Goal: Transaction & Acquisition: Obtain resource

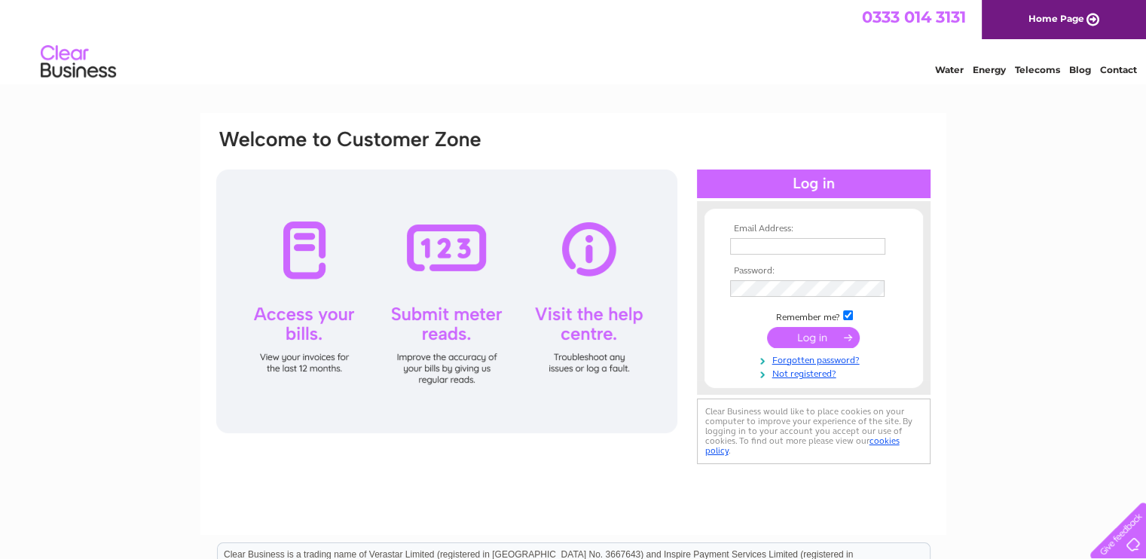
drag, startPoint x: 1084, startPoint y: 136, endPoint x: 868, endPoint y: 186, distance: 221.8
click at [1084, 136] on div "Email Address: Password:" at bounding box center [573, 452] width 1146 height 679
click at [805, 245] on input "text" at bounding box center [807, 246] width 155 height 17
type input "lorna.carmichael@mtc-uk.net"
click at [767, 328] on input "submit" at bounding box center [813, 338] width 93 height 21
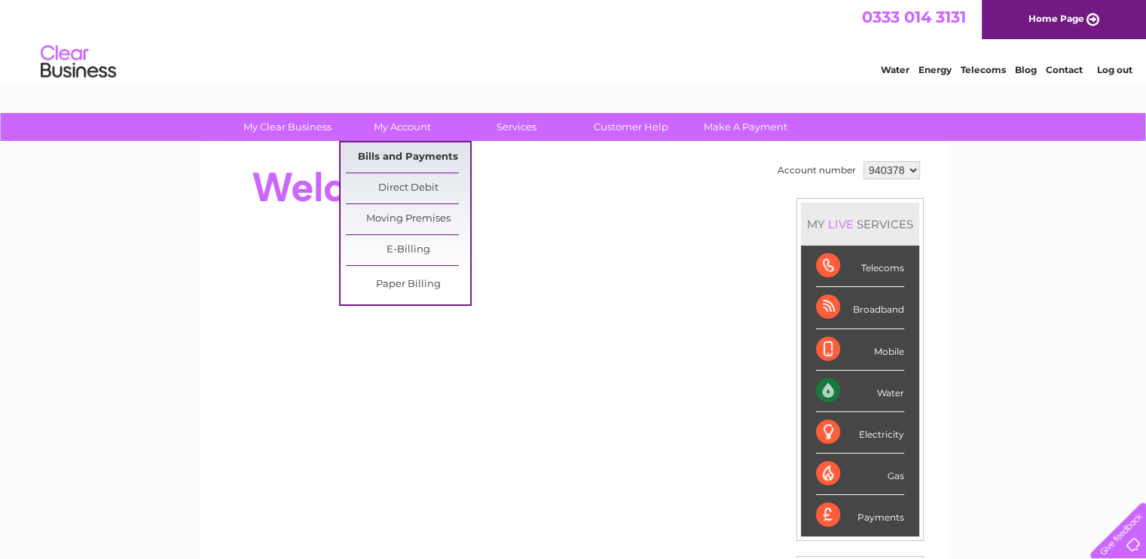
click at [384, 153] on link "Bills and Payments" at bounding box center [408, 157] width 124 height 30
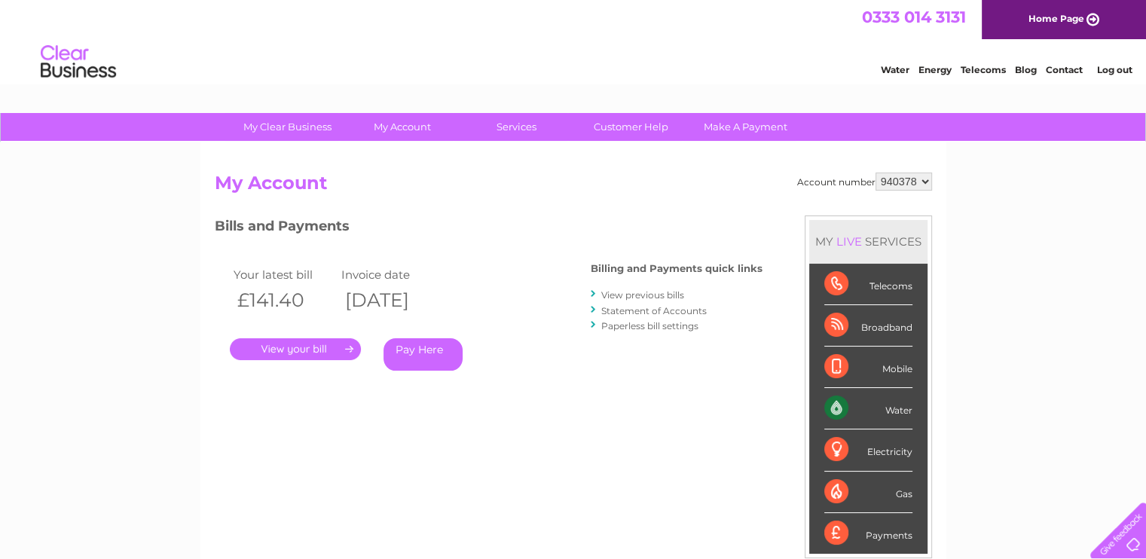
click at [270, 355] on link "." at bounding box center [295, 349] width 131 height 22
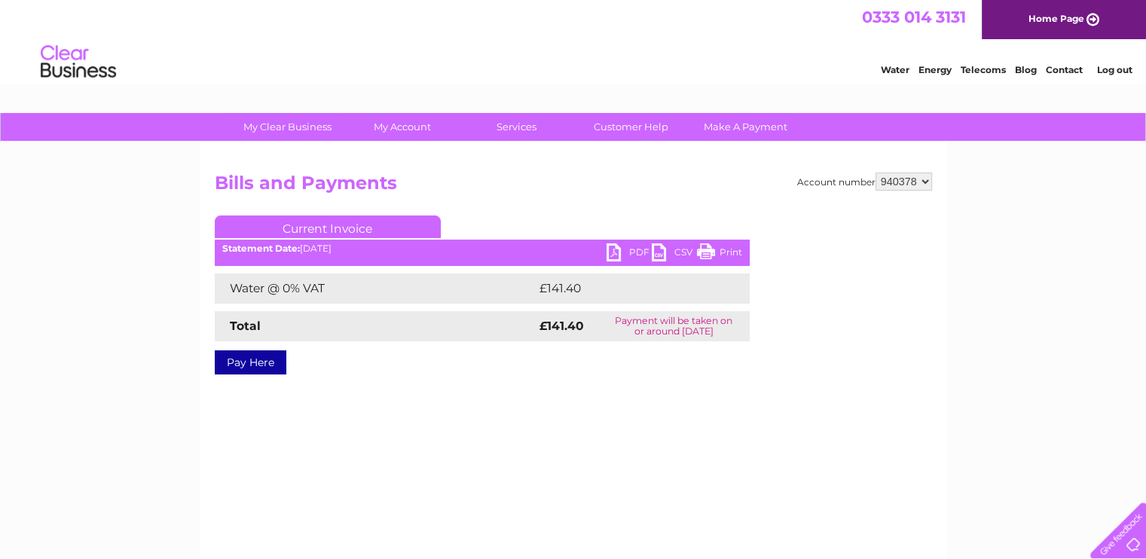
click at [624, 255] on link "PDF" at bounding box center [628, 254] width 45 height 22
click at [908, 180] on select "940378 940379" at bounding box center [903, 181] width 56 height 18
click at [875, 172] on select "940378 940379" at bounding box center [903, 181] width 56 height 18
click at [886, 182] on select "940378 940379" at bounding box center [903, 181] width 56 height 18
select select "940378"
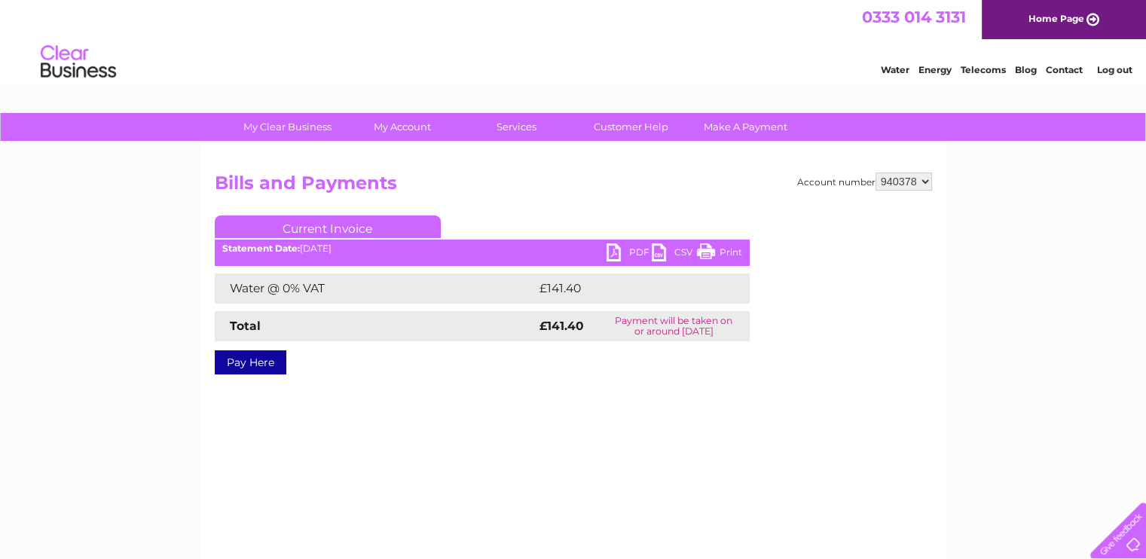
click at [875, 172] on select "940378 940379" at bounding box center [903, 181] width 56 height 18
click at [891, 200] on h2 "Bills and Payments" at bounding box center [573, 186] width 717 height 29
click at [898, 178] on select "940378 940379" at bounding box center [903, 181] width 56 height 18
select select "940379"
click at [875, 172] on select "940378 940379" at bounding box center [903, 181] width 56 height 18
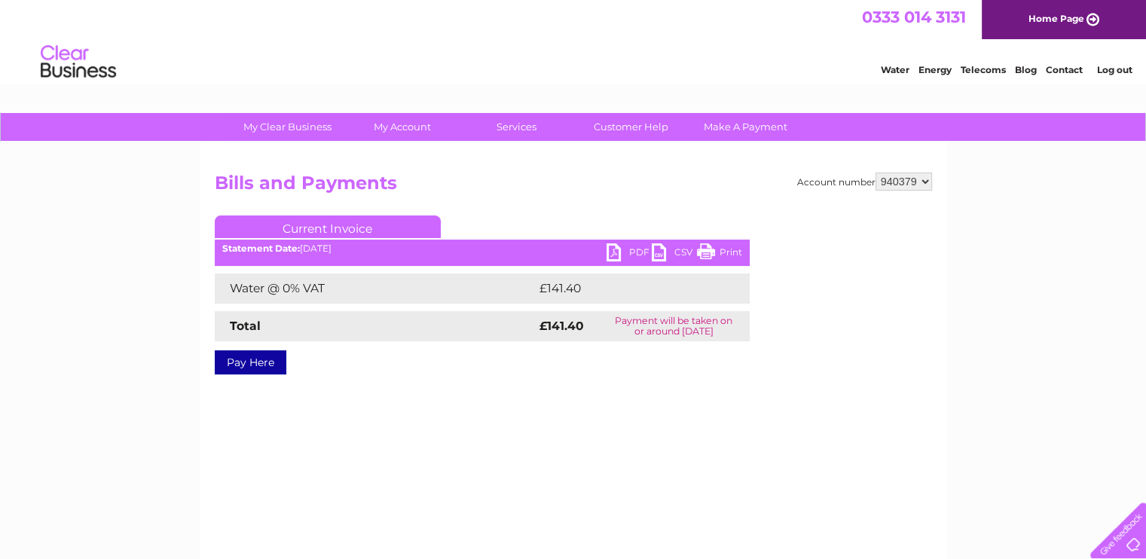
click at [966, 230] on div "My Clear Business Login Details My Details My Preferences Link Account My Accou…" at bounding box center [573, 467] width 1146 height 709
click at [901, 185] on select "940378 940379" at bounding box center [903, 181] width 56 height 18
select select "940379"
click at [875, 172] on select "940378 940379" at bounding box center [903, 181] width 56 height 18
click at [620, 253] on link "PDF" at bounding box center [628, 254] width 45 height 22
